Goal: Information Seeking & Learning: Learn about a topic

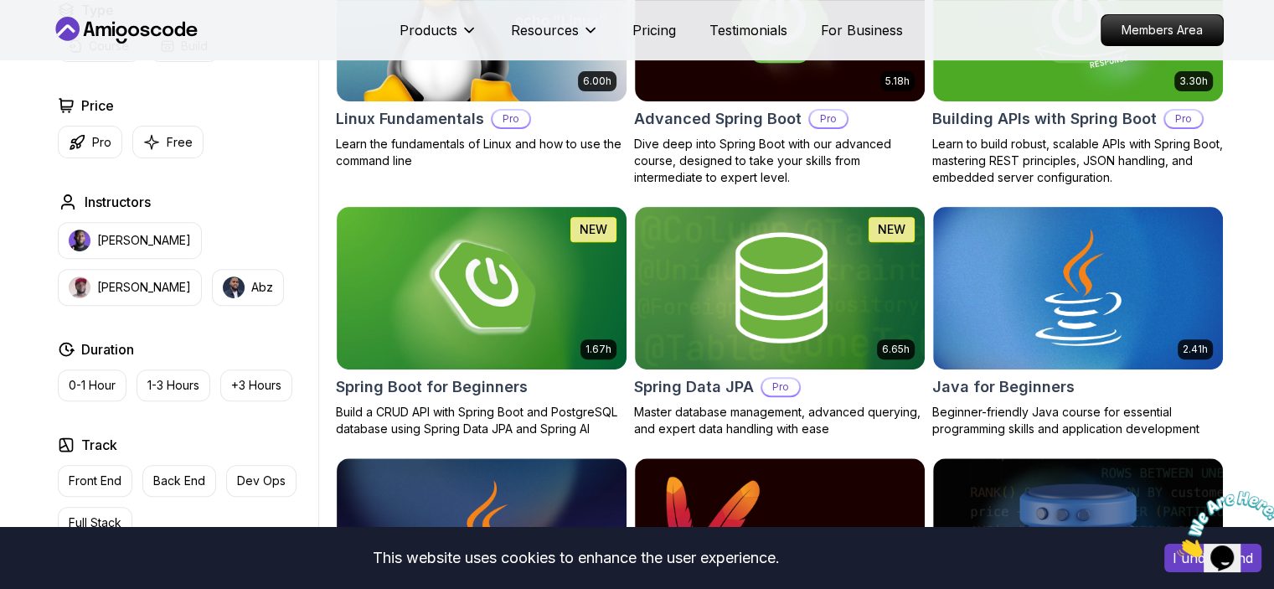
scroll to position [586, 0]
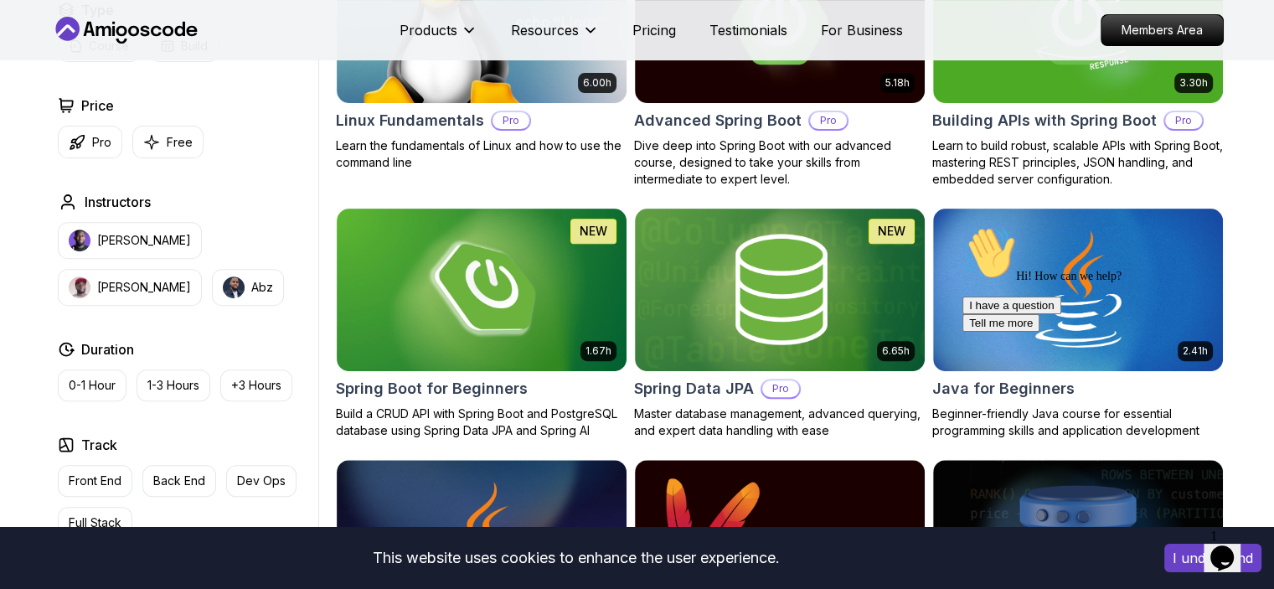
drag, startPoint x: 156, startPoint y: 144, endPoint x: 325, endPoint y: 294, distance: 226.0
click at [156, 144] on icon "button" at bounding box center [151, 142] width 17 height 18
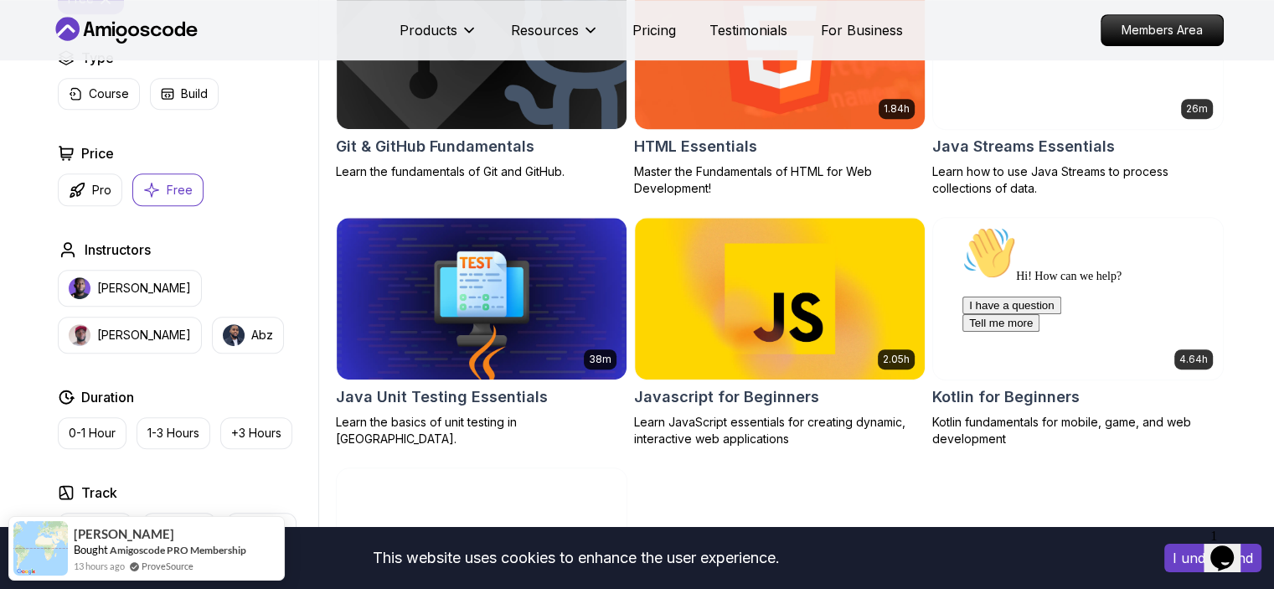
scroll to position [921, 0]
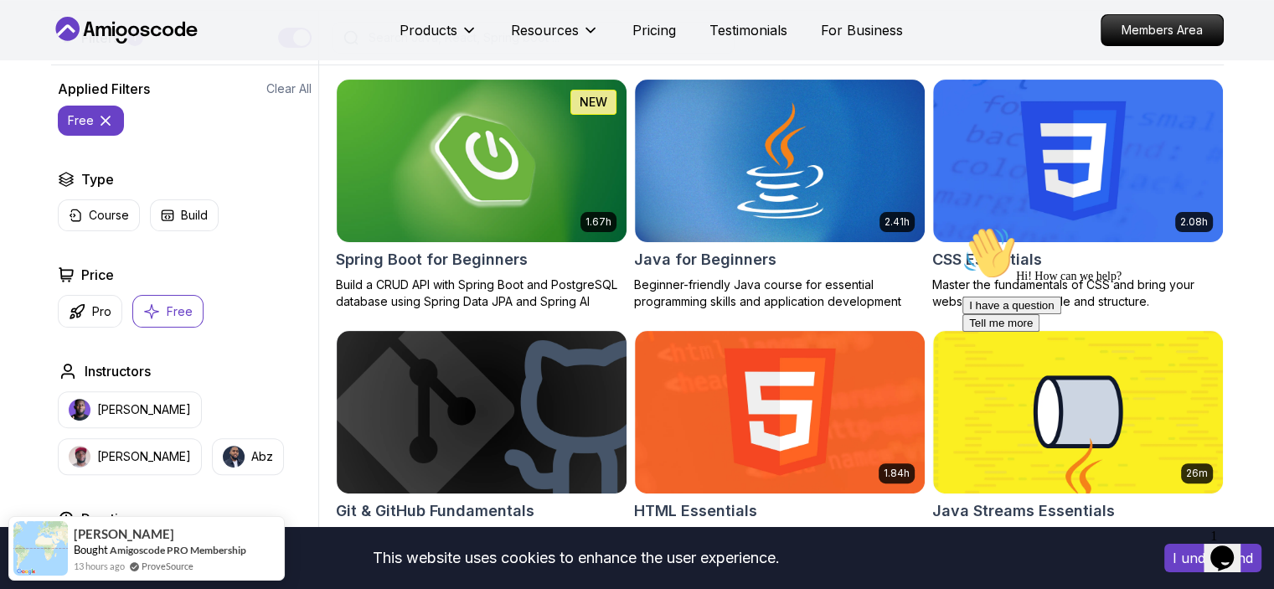
scroll to position [419, 0]
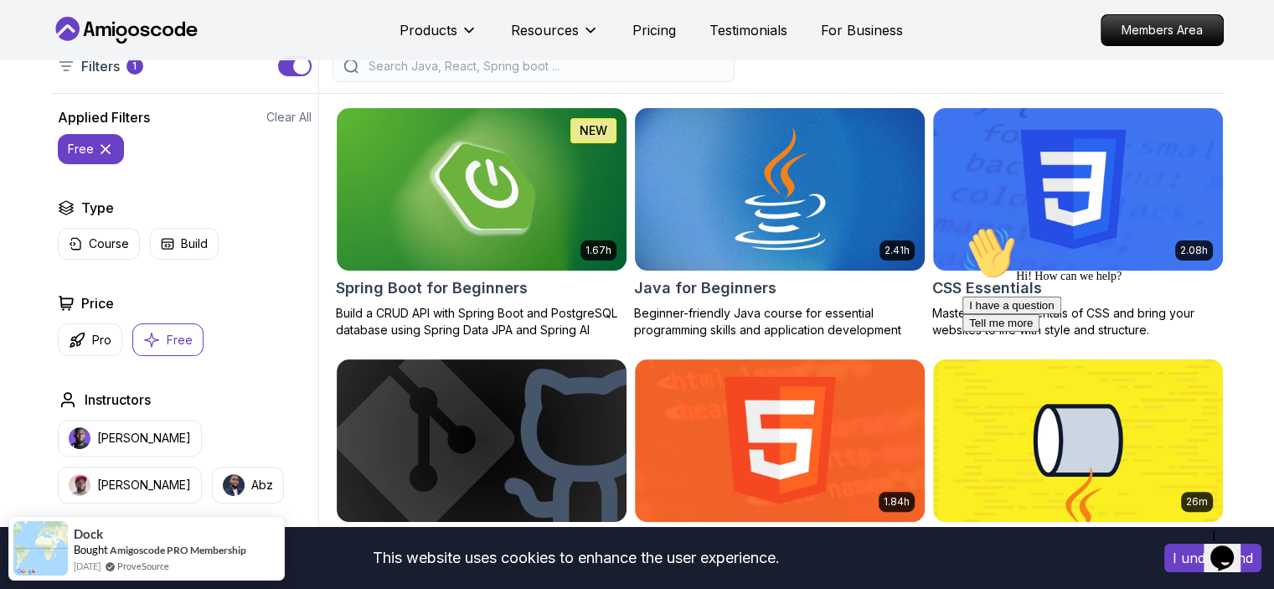
click at [730, 290] on h2 "Java for Beginners" at bounding box center [705, 287] width 142 height 23
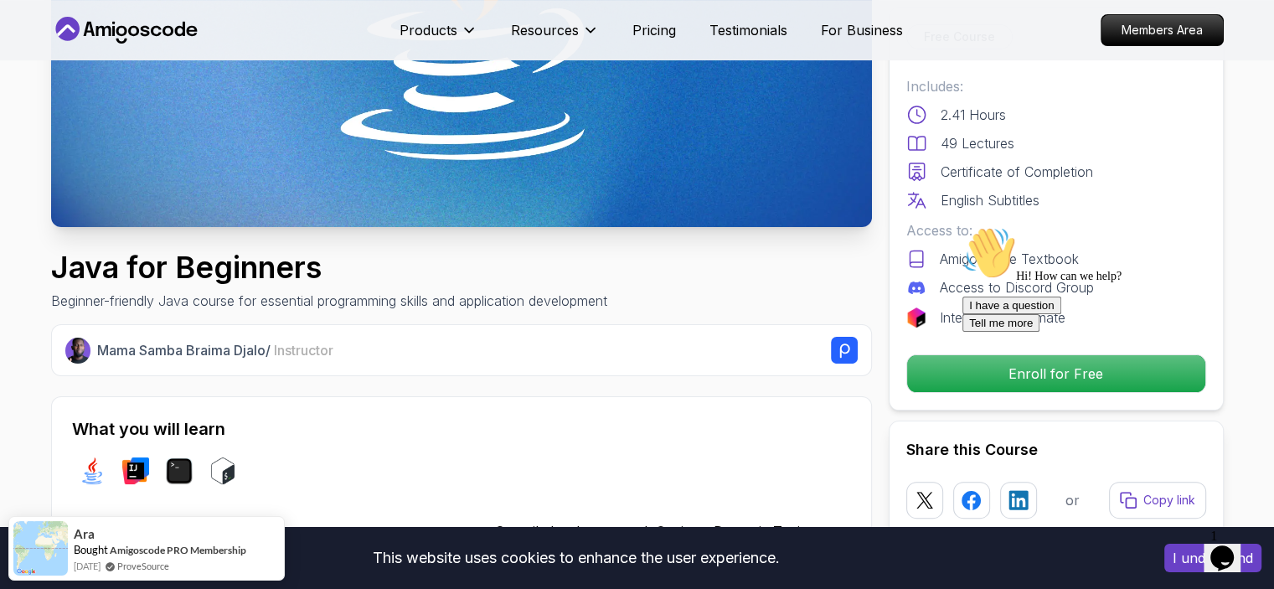
scroll to position [84, 0]
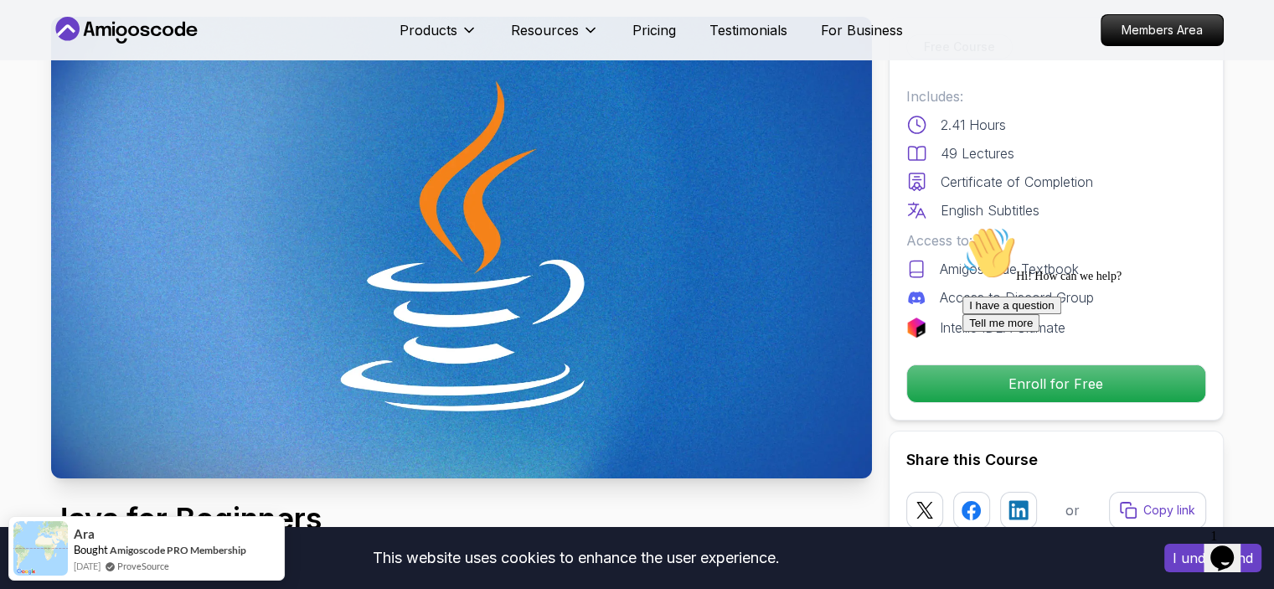
click at [420, 216] on img at bounding box center [461, 247] width 821 height 461
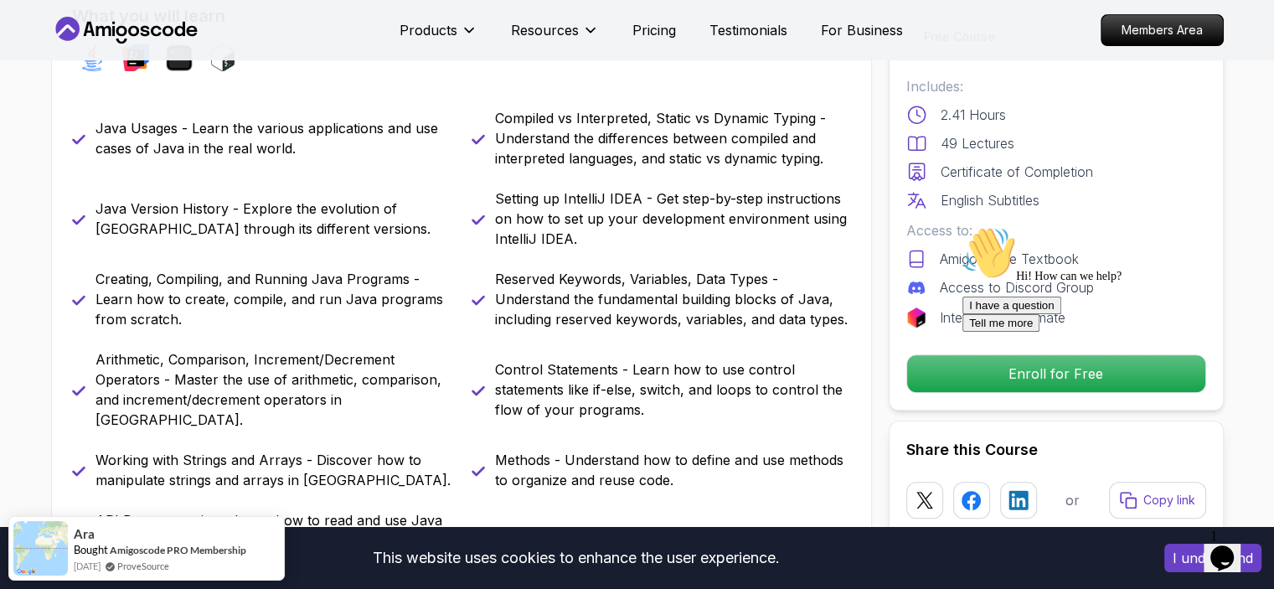
scroll to position [754, 0]
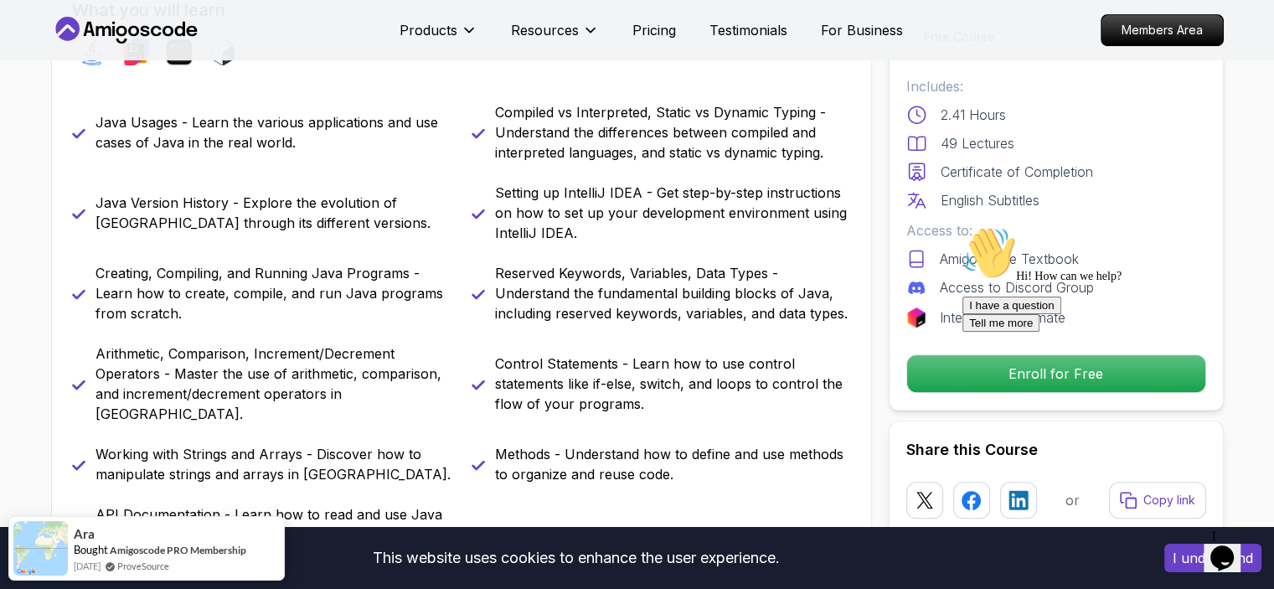
click at [962, 226] on icon "Chat attention grabber" at bounding box center [962, 226] width 0 height 0
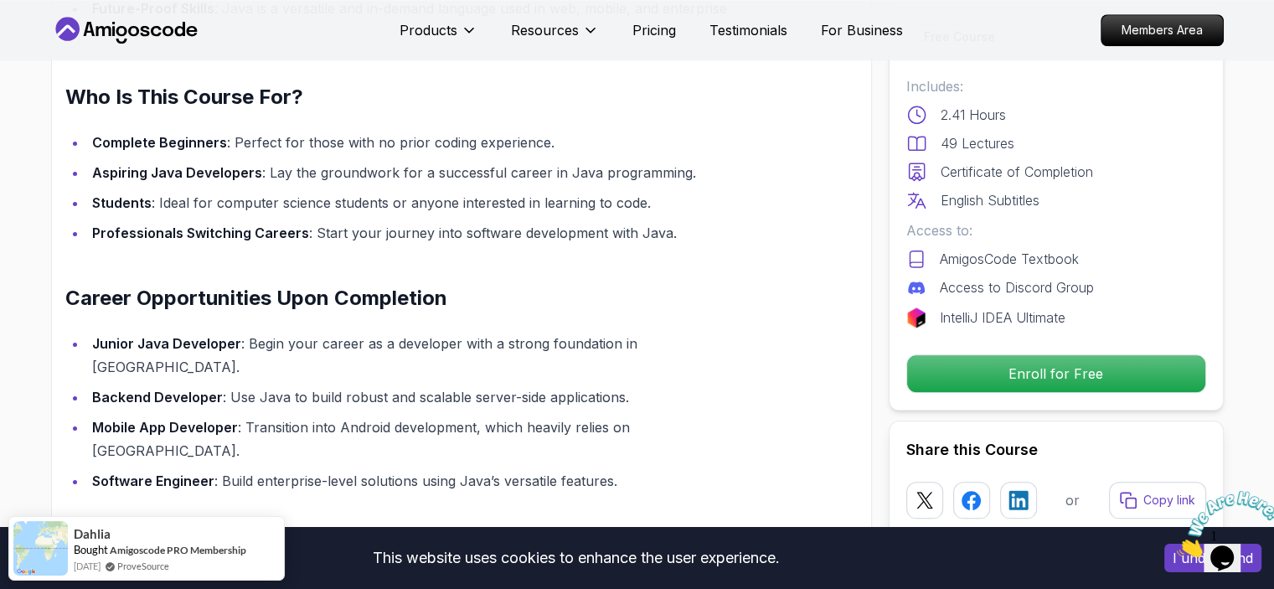
scroll to position [1926, 0]
